Goal: Check status: Check status

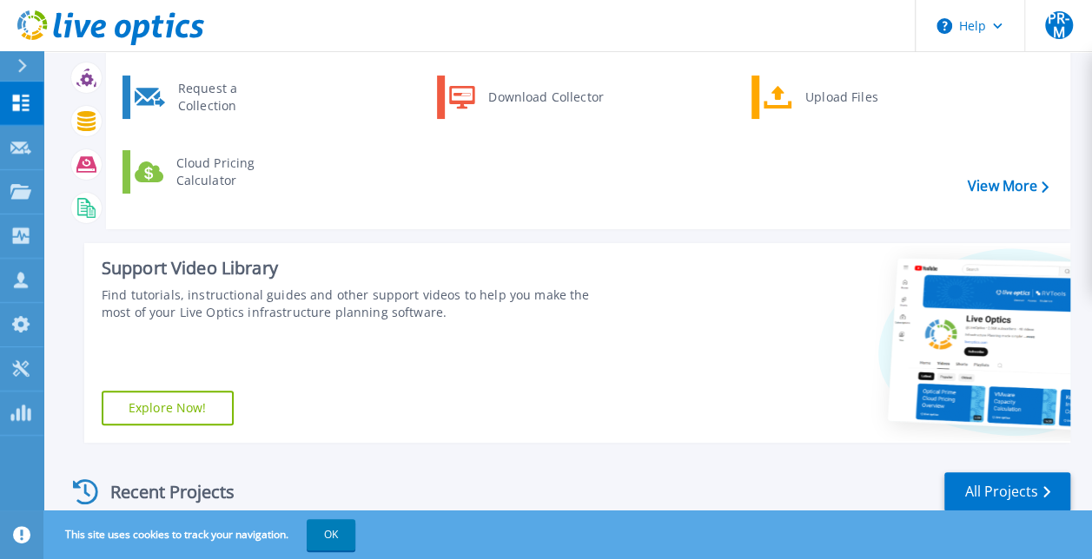
scroll to position [261, 0]
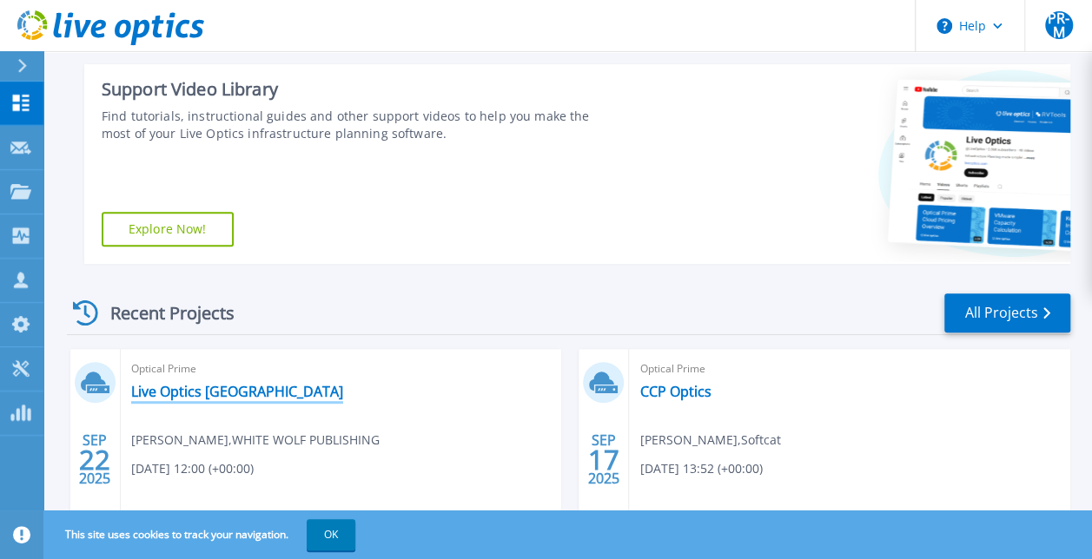
click at [220, 391] on link "Live Optics [GEOGRAPHIC_DATA]" at bounding box center [237, 391] width 212 height 17
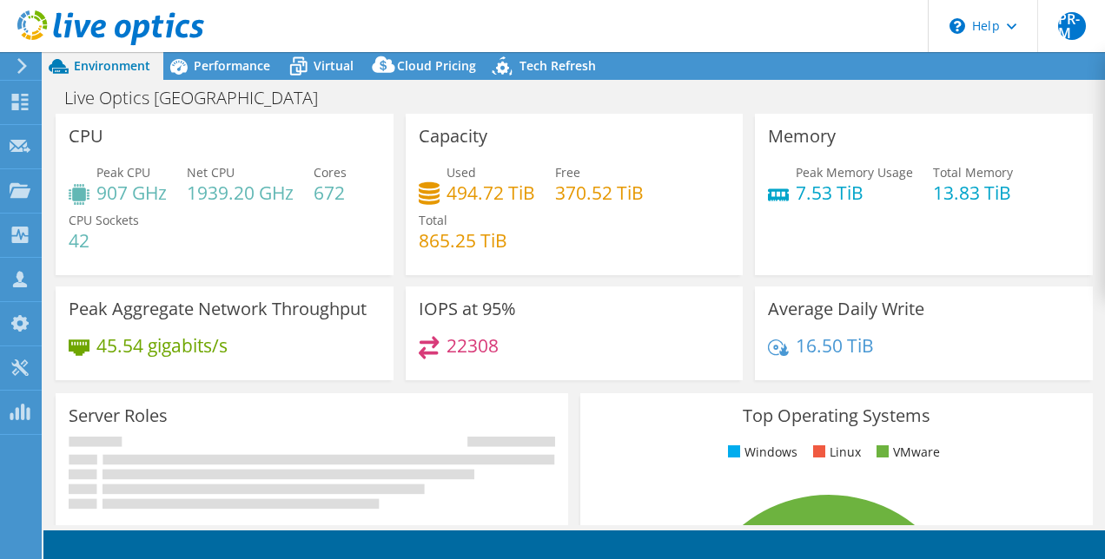
select select "USD"
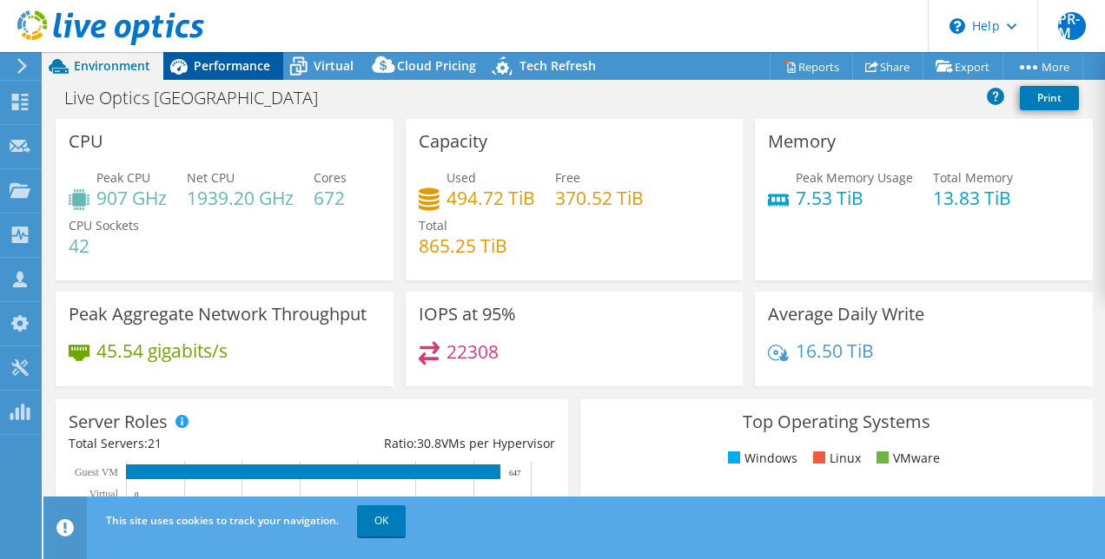
click at [241, 65] on span "Performance" at bounding box center [232, 65] width 76 height 17
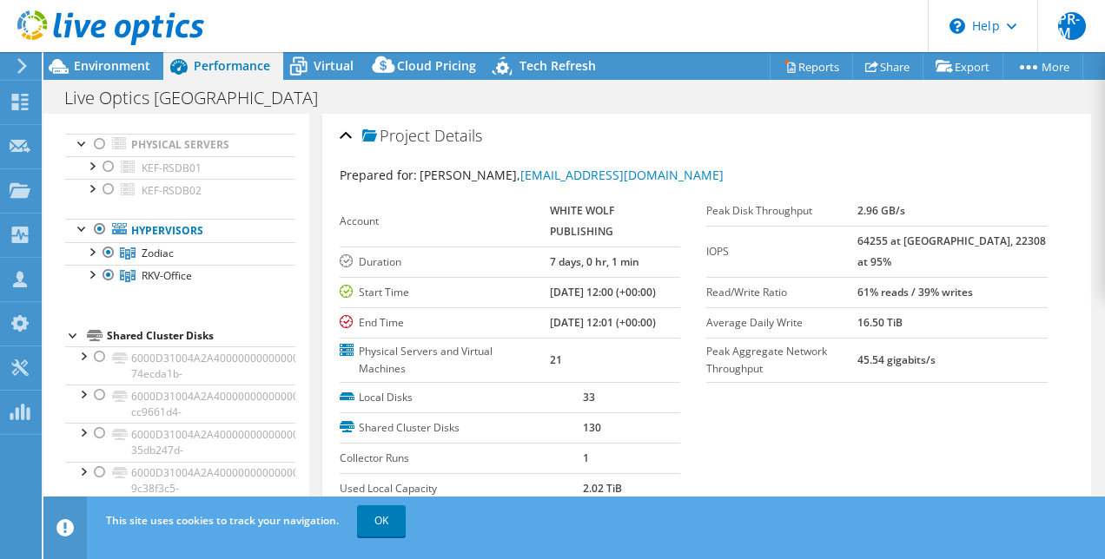
scroll to position [87, 0]
